Goal: Register for event/course

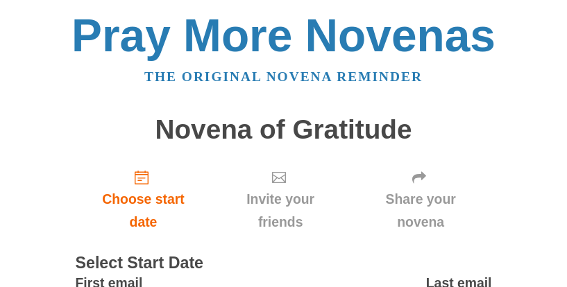
scroll to position [127, 0]
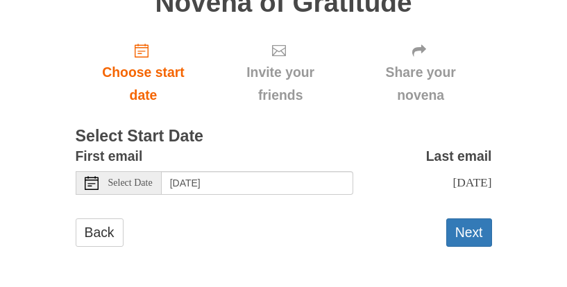
click at [90, 182] on icon at bounding box center [92, 183] width 14 height 14
click at [129, 184] on span "Select Date" at bounding box center [130, 183] width 44 height 10
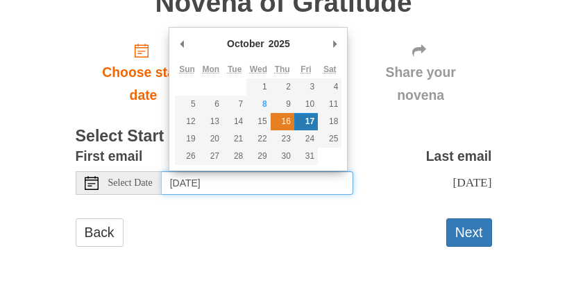
type input "[DATE]"
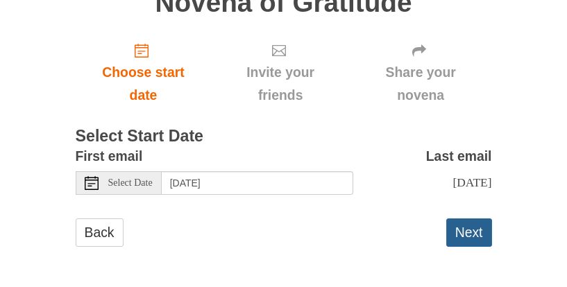
click at [457, 233] on button "Next" at bounding box center [469, 233] width 46 height 28
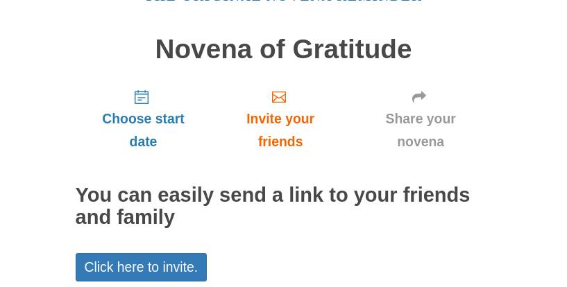
scroll to position [207, 0]
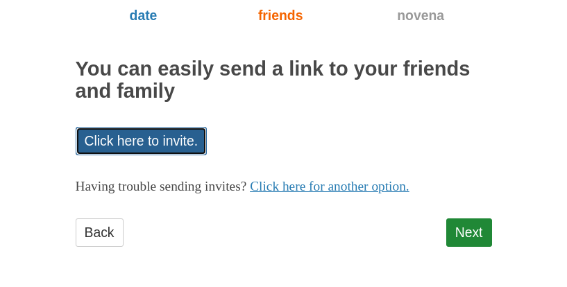
click at [192, 148] on link "Click here to invite." at bounding box center [142, 141] width 132 height 28
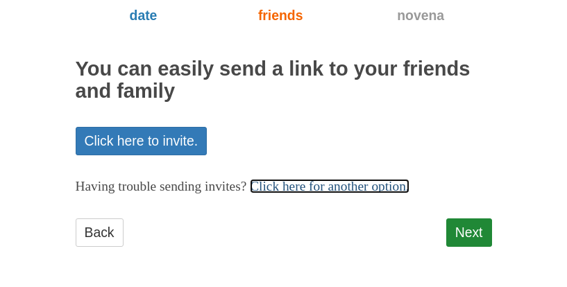
click at [332, 188] on link "Click here for another option." at bounding box center [330, 186] width 160 height 15
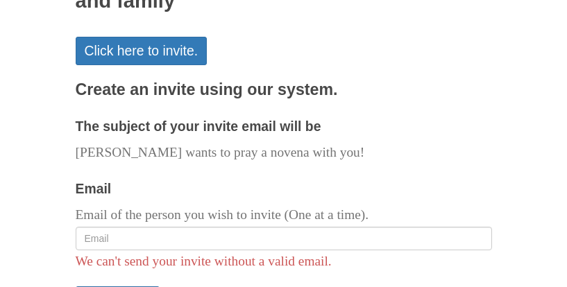
scroll to position [166, 0]
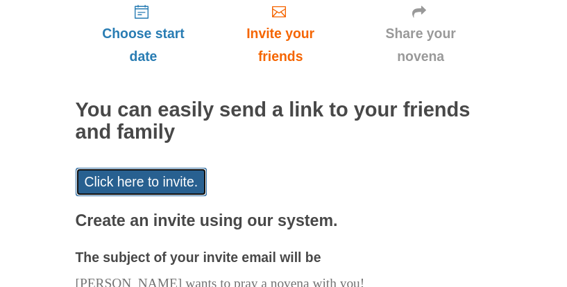
click at [175, 171] on link "Click here to invite." at bounding box center [142, 182] width 132 height 28
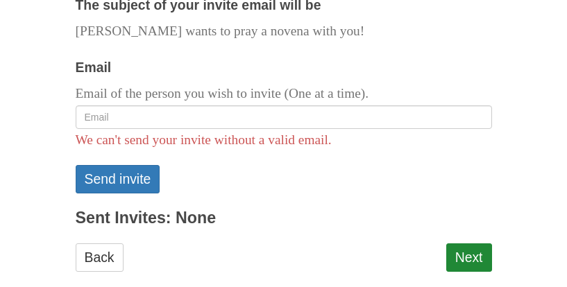
scroll to position [443, 0]
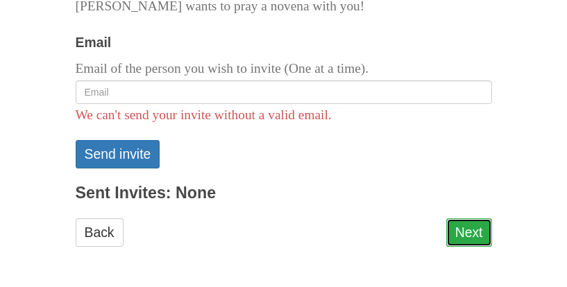
click at [466, 232] on link "Next" at bounding box center [469, 233] width 46 height 28
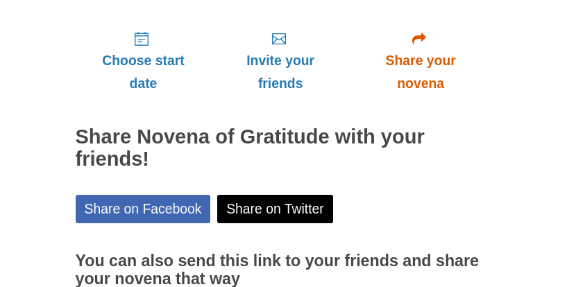
scroll to position [270, 0]
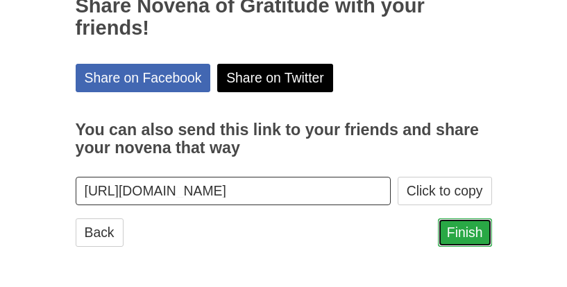
click at [446, 235] on link "Finish" at bounding box center [465, 233] width 54 height 28
